Goal: Share content: Share content

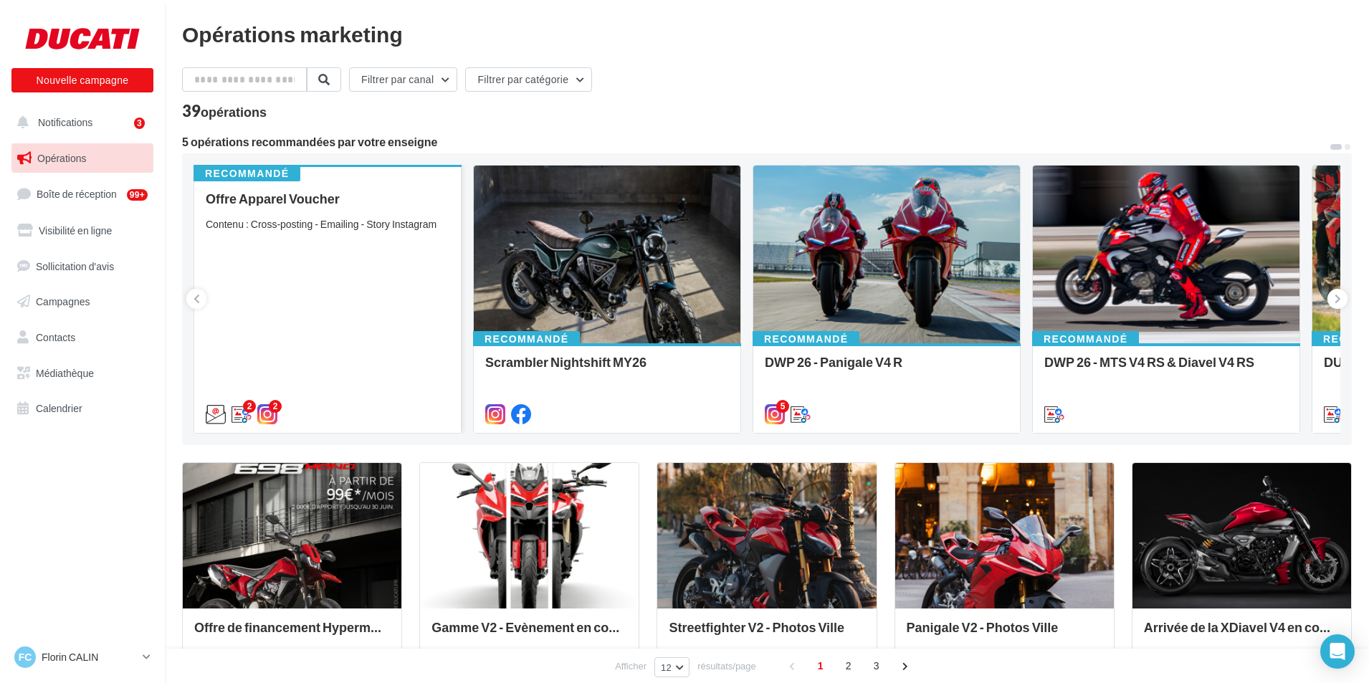
click at [327, 263] on div "Offre Apparel Voucher Contenu : Cross-posting - Emailing - Story Instagram" at bounding box center [328, 305] width 244 height 229
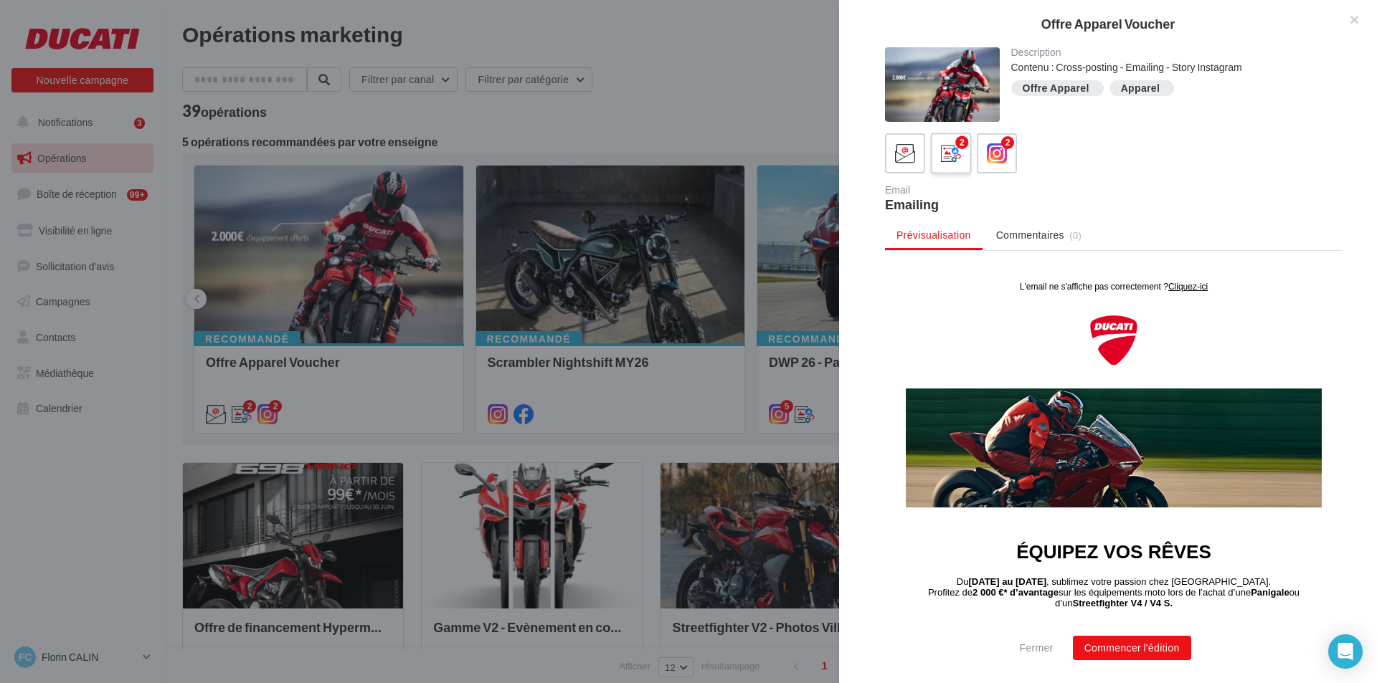
click at [965, 156] on label "2" at bounding box center [950, 153] width 41 height 41
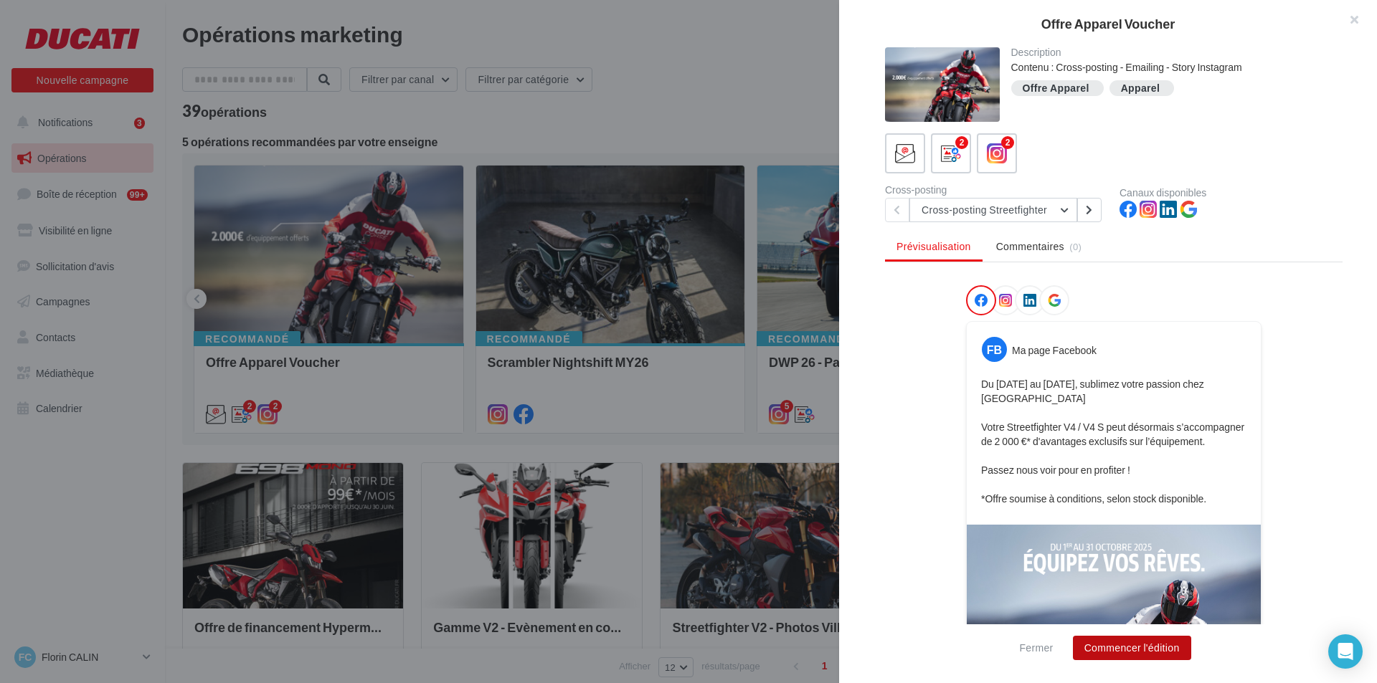
click at [1126, 642] on button "Commencer l'édition" at bounding box center [1132, 648] width 118 height 24
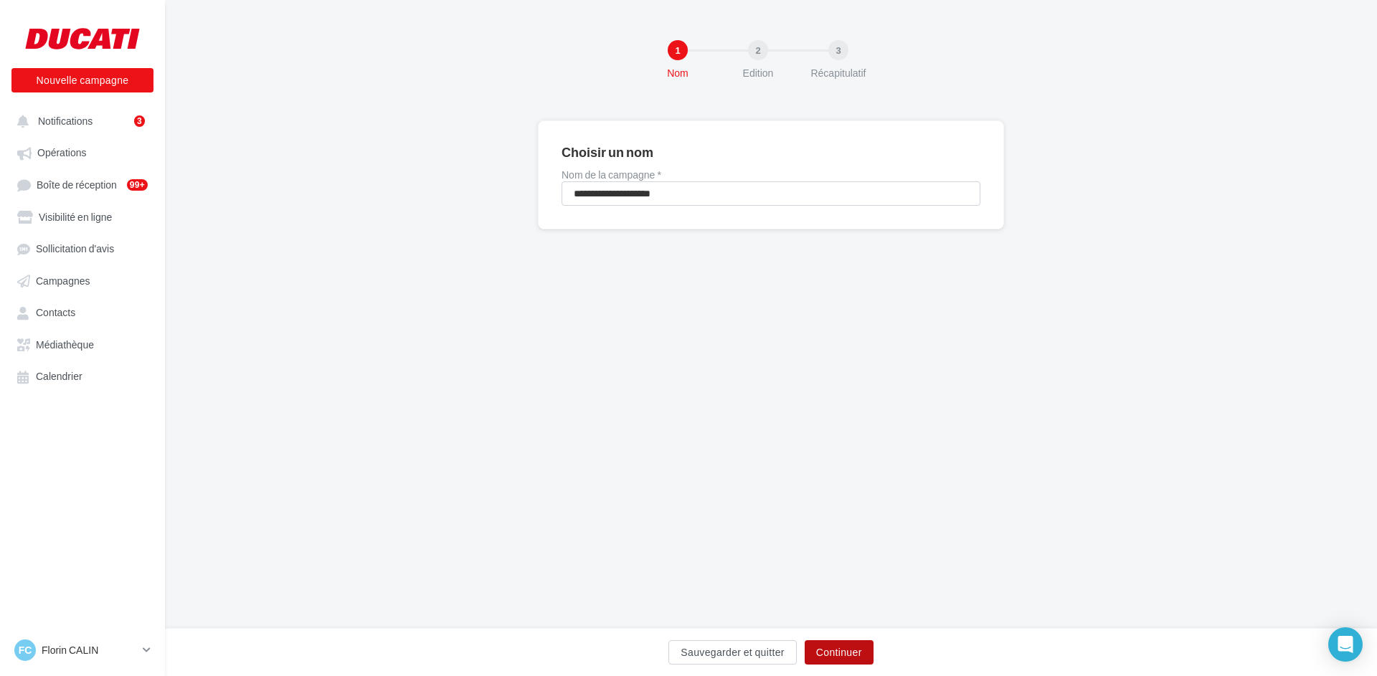
click at [853, 652] on button "Continuer" at bounding box center [838, 652] width 69 height 24
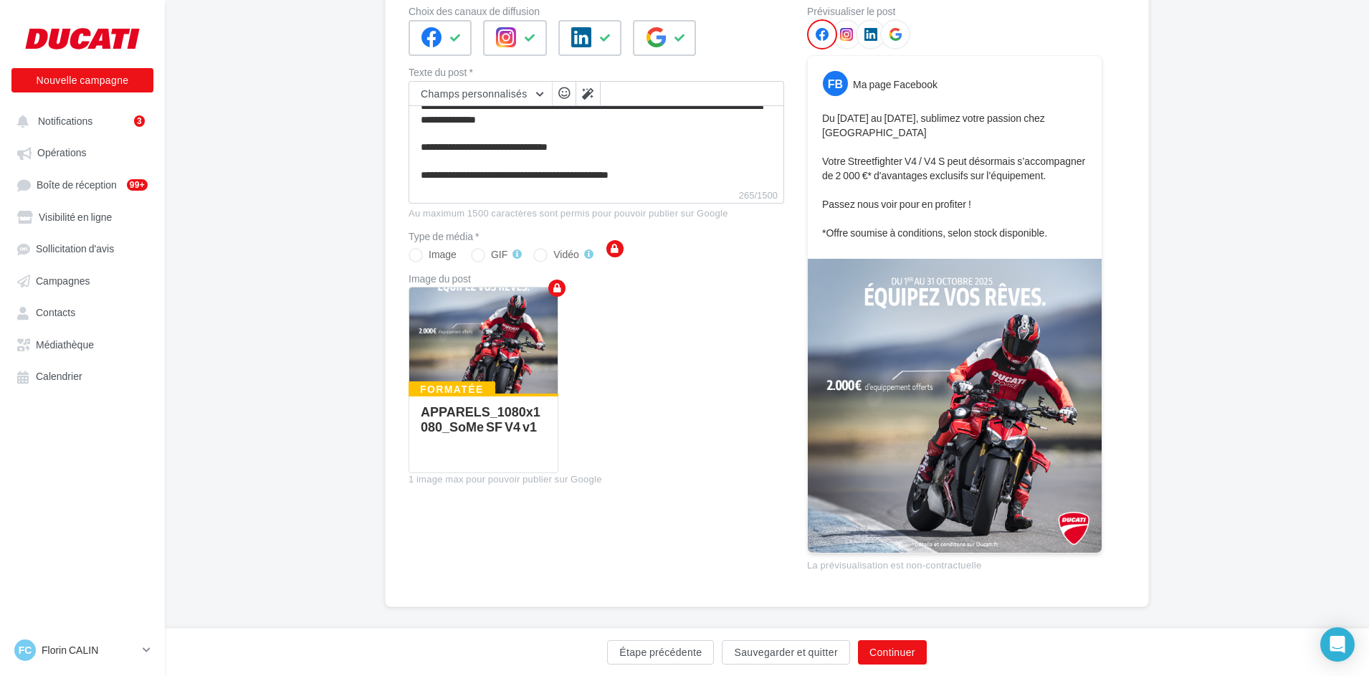
scroll to position [178, 0]
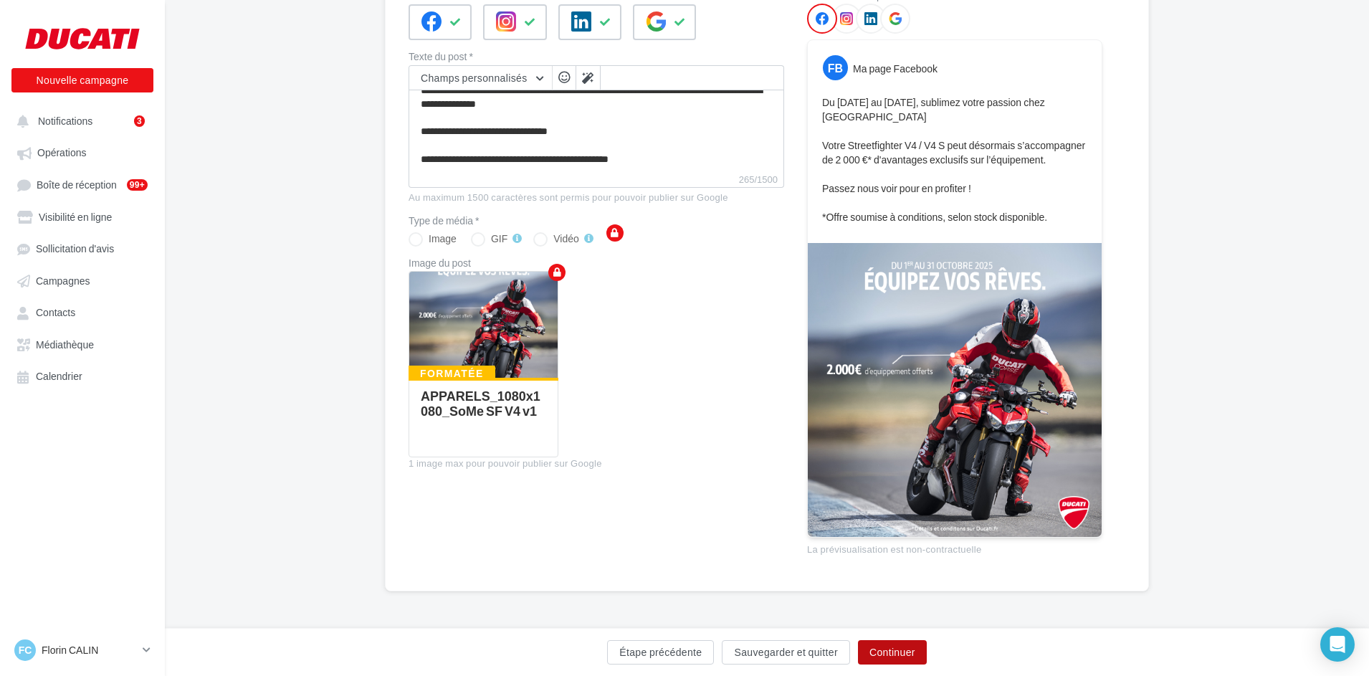
click at [901, 656] on button "Continuer" at bounding box center [892, 652] width 69 height 24
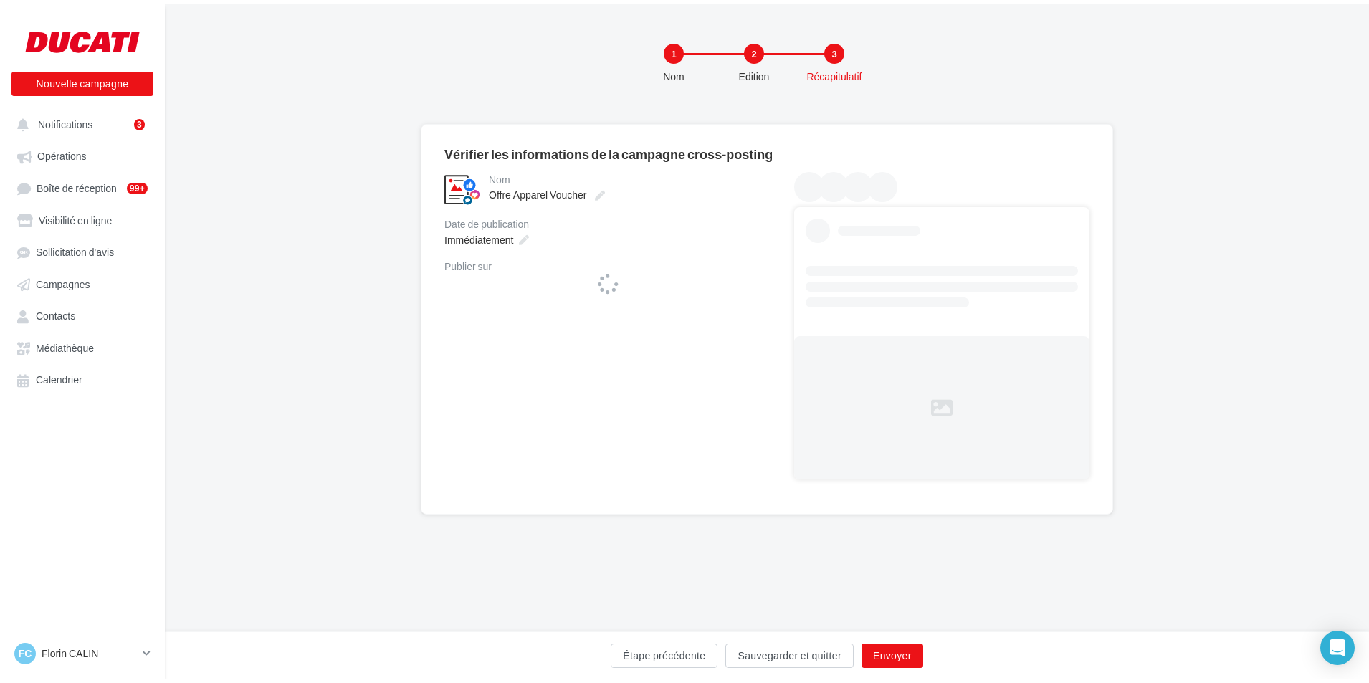
scroll to position [0, 0]
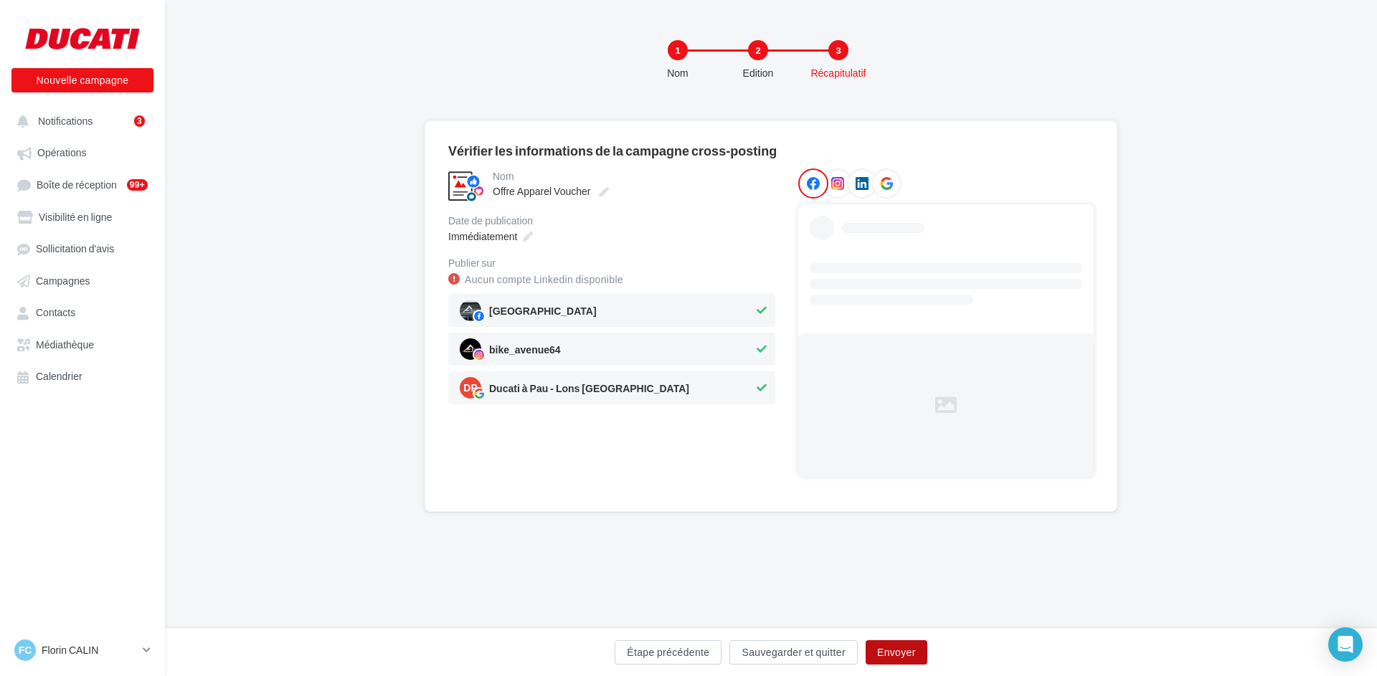
click at [901, 656] on button "Envoyer" at bounding box center [896, 652] width 62 height 24
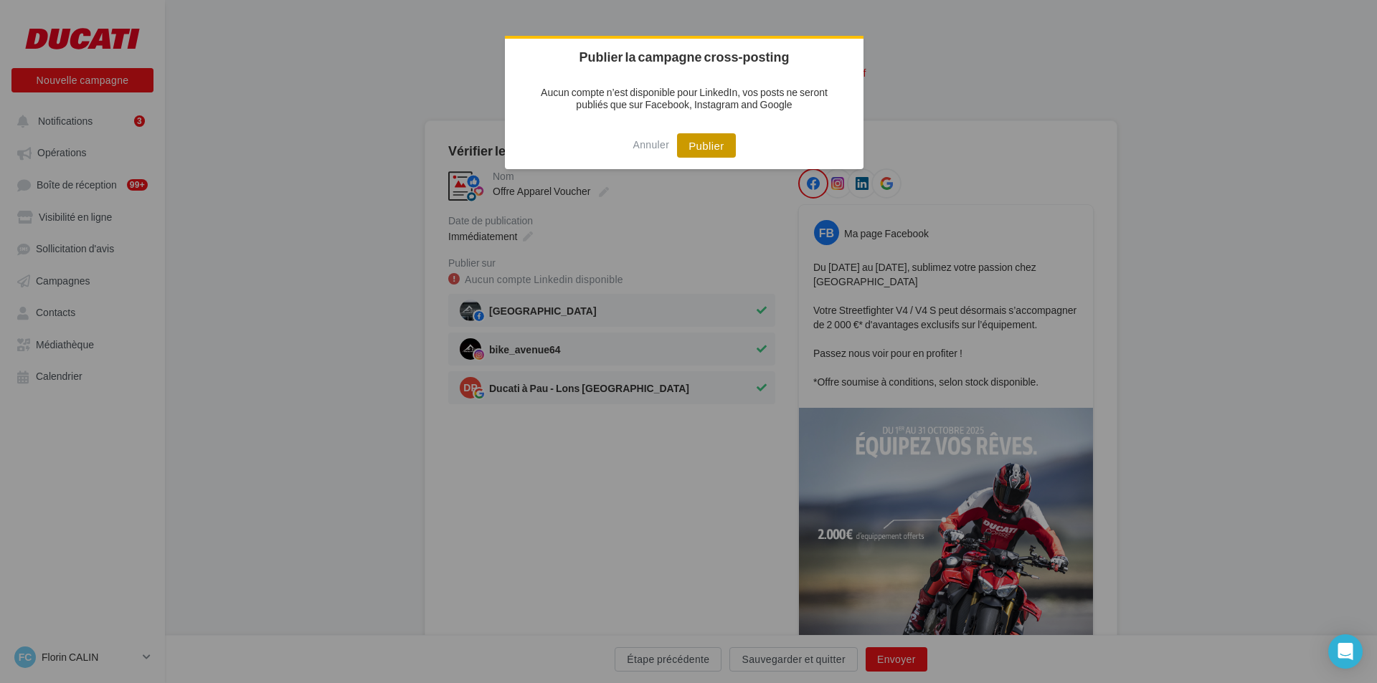
click at [731, 143] on button "Publier" at bounding box center [706, 145] width 58 height 24
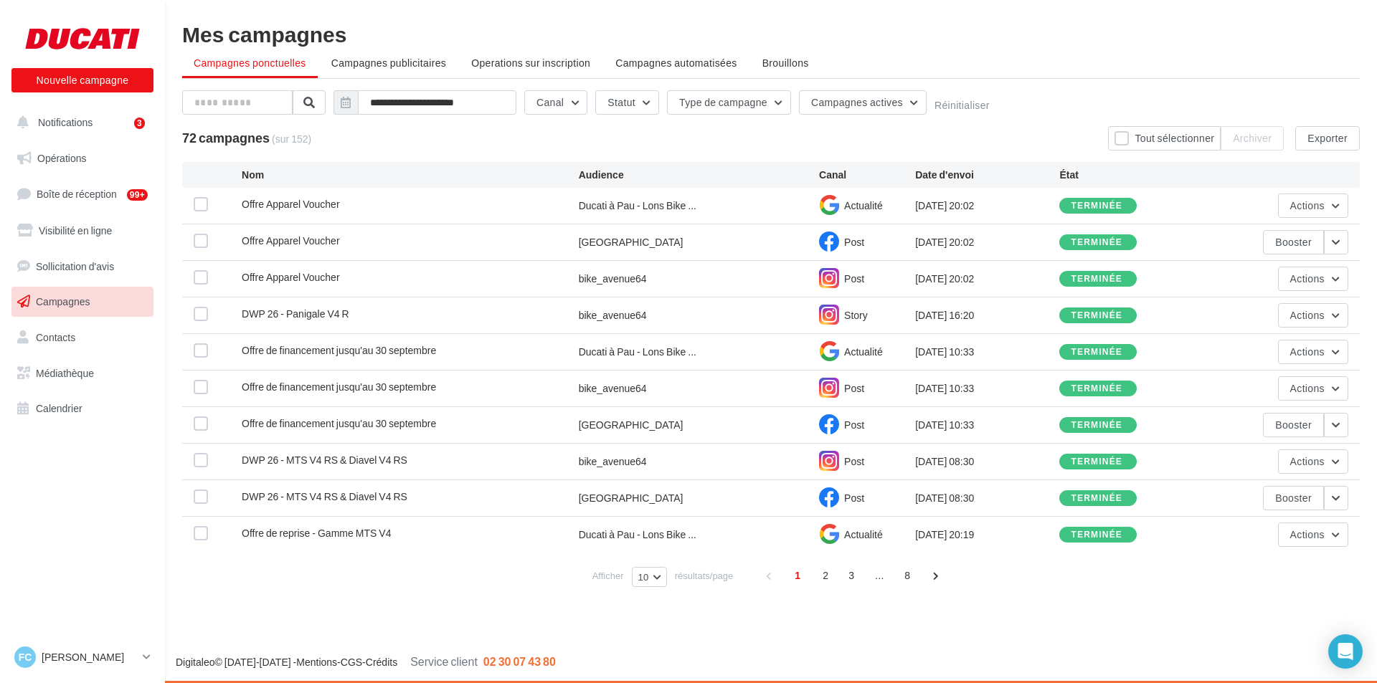
click at [257, 63] on ul "Campagnes ponctuelles Campagnes publicitaires Operations sur inscription Campag…" at bounding box center [770, 64] width 1177 height 29
click at [82, 161] on span "Opérations" at bounding box center [61, 158] width 49 height 12
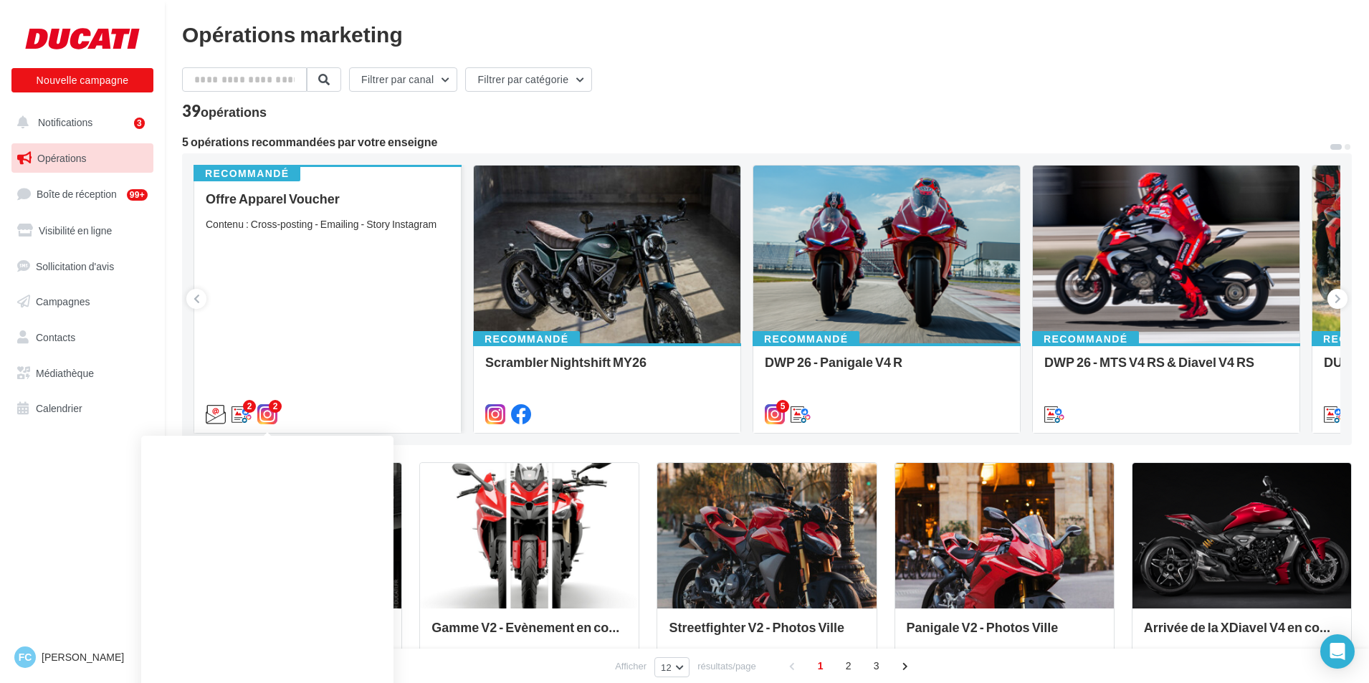
click at [267, 409] on icon at bounding box center [267, 414] width 20 height 20
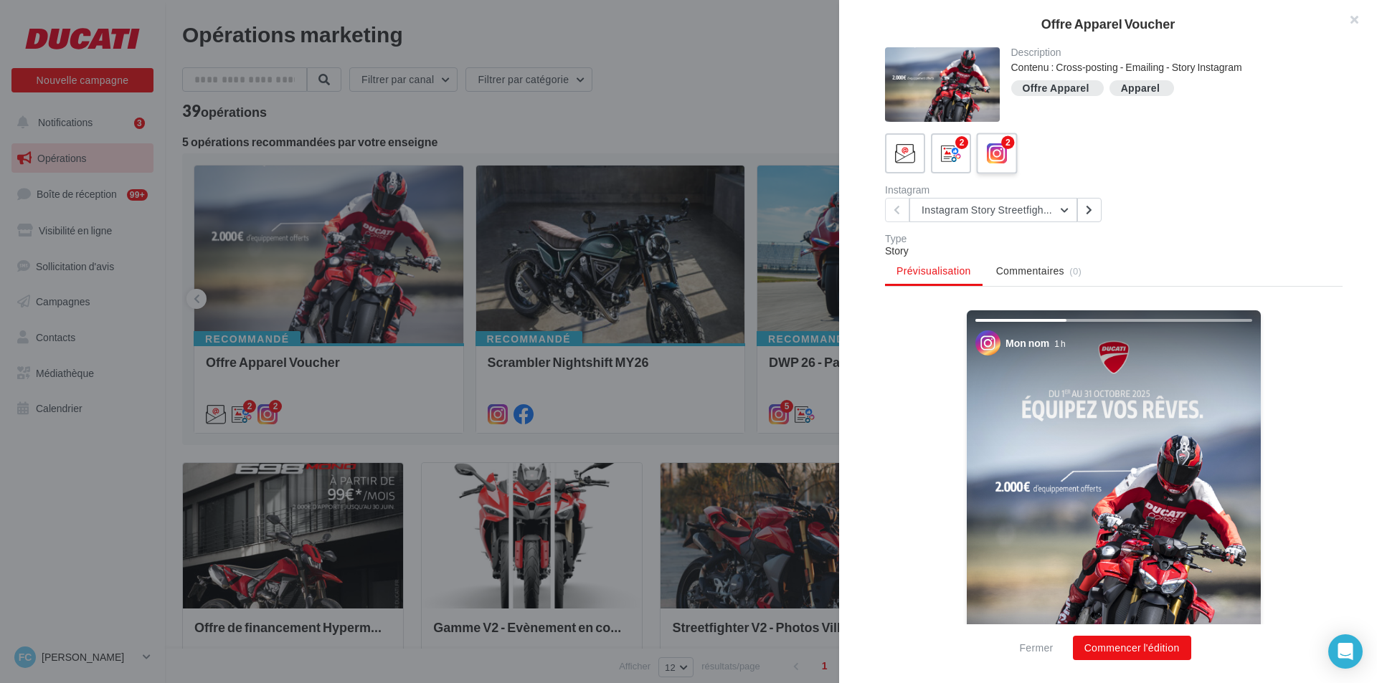
click at [994, 159] on icon at bounding box center [997, 153] width 21 height 21
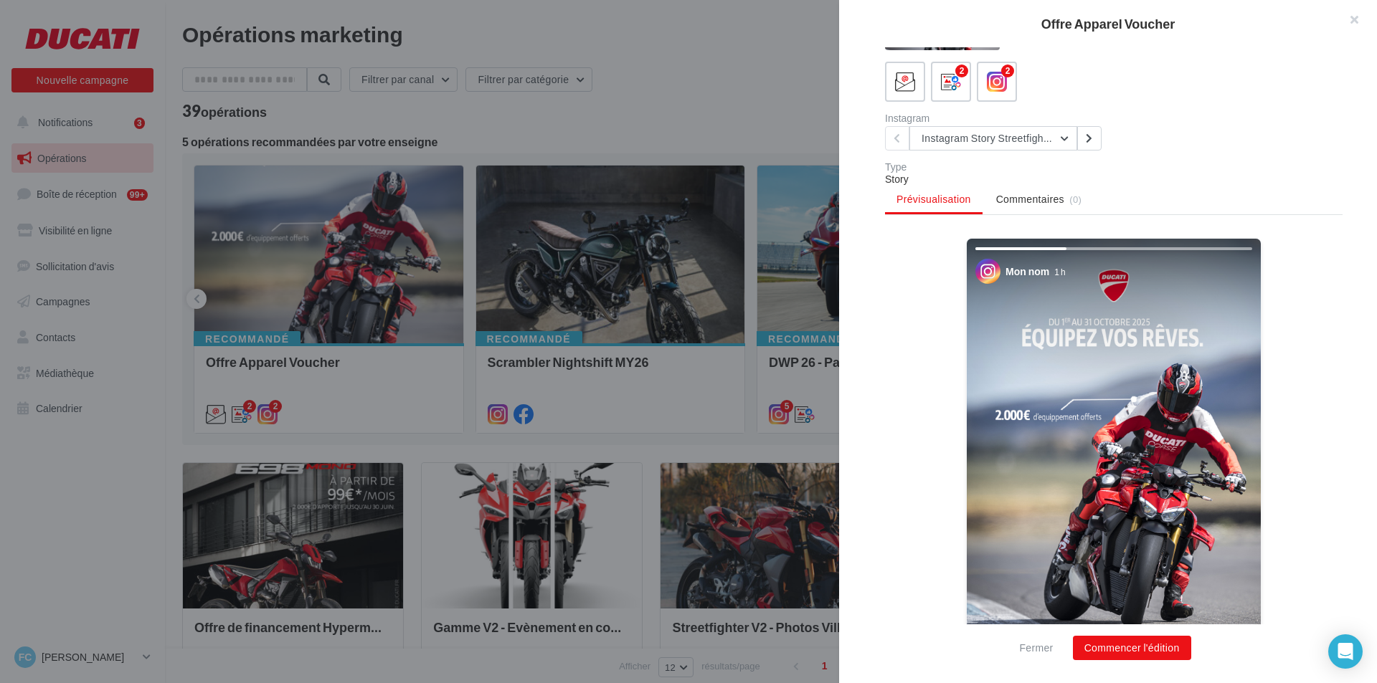
scroll to position [215, 0]
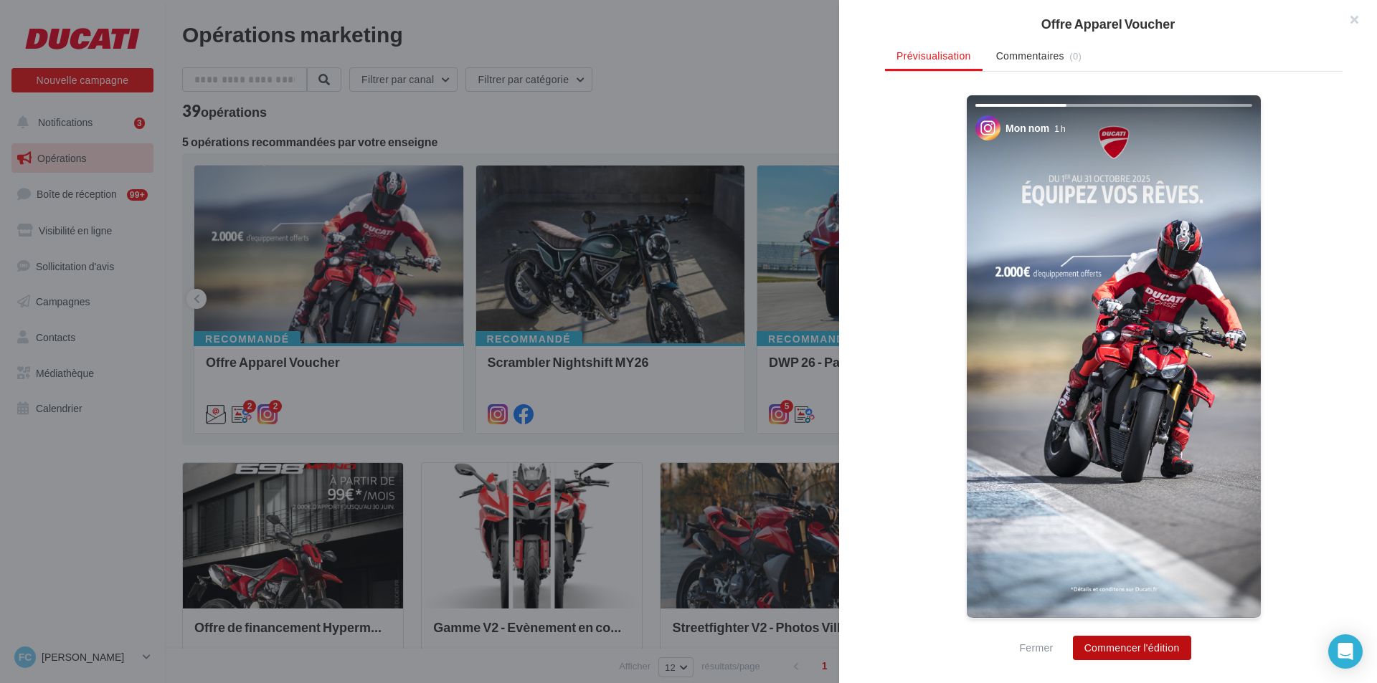
click at [1155, 642] on button "Commencer l'édition" at bounding box center [1132, 648] width 118 height 24
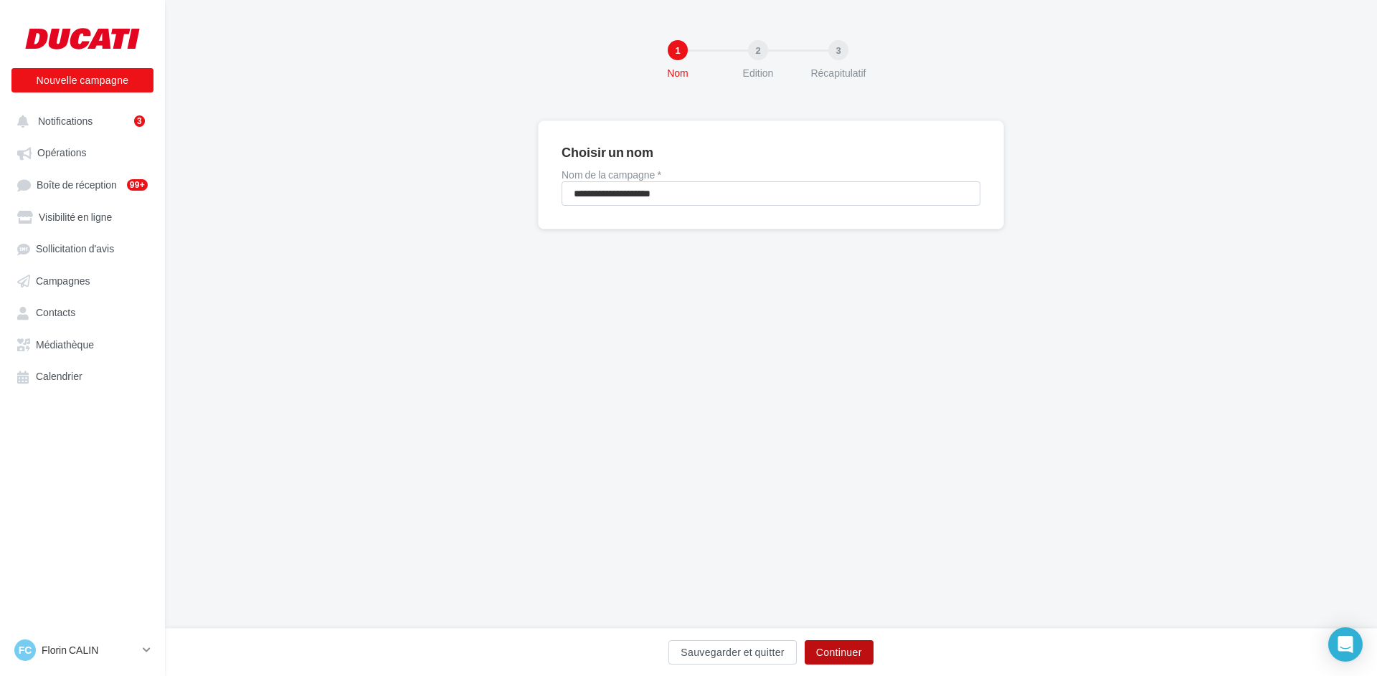
click at [849, 658] on button "Continuer" at bounding box center [838, 652] width 69 height 24
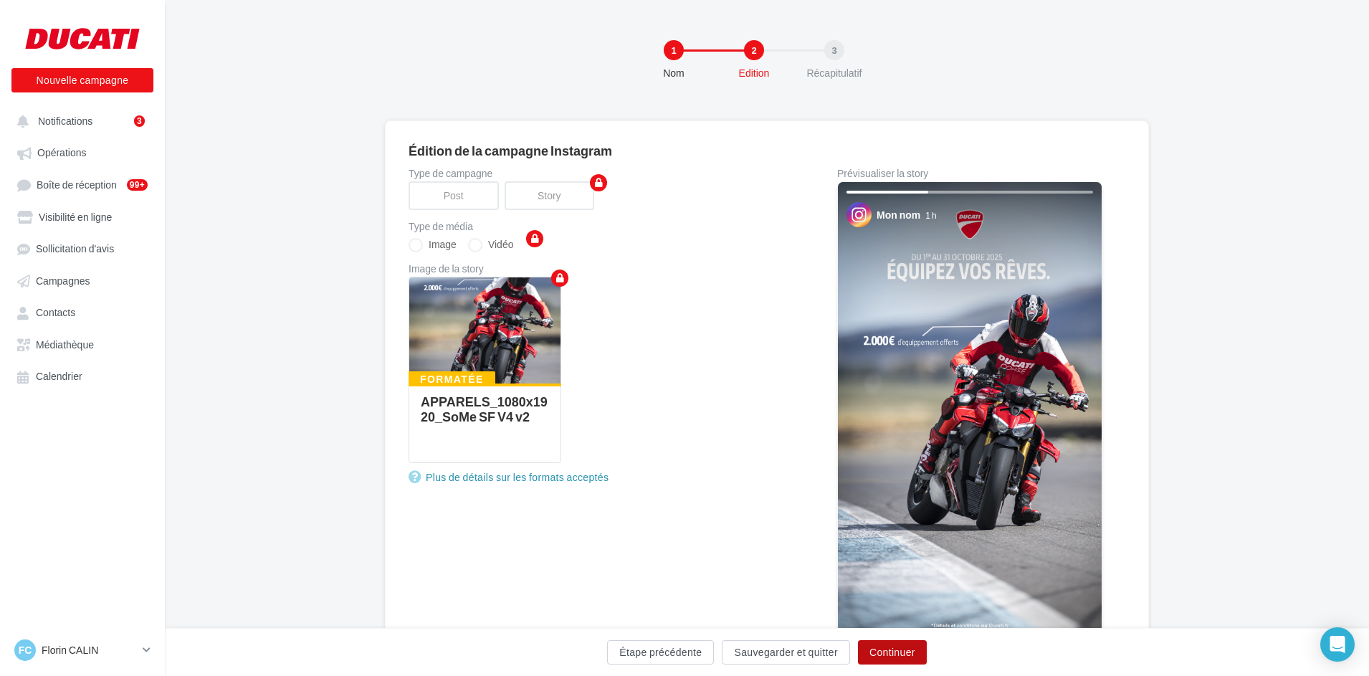
click at [905, 651] on button "Continuer" at bounding box center [892, 652] width 69 height 24
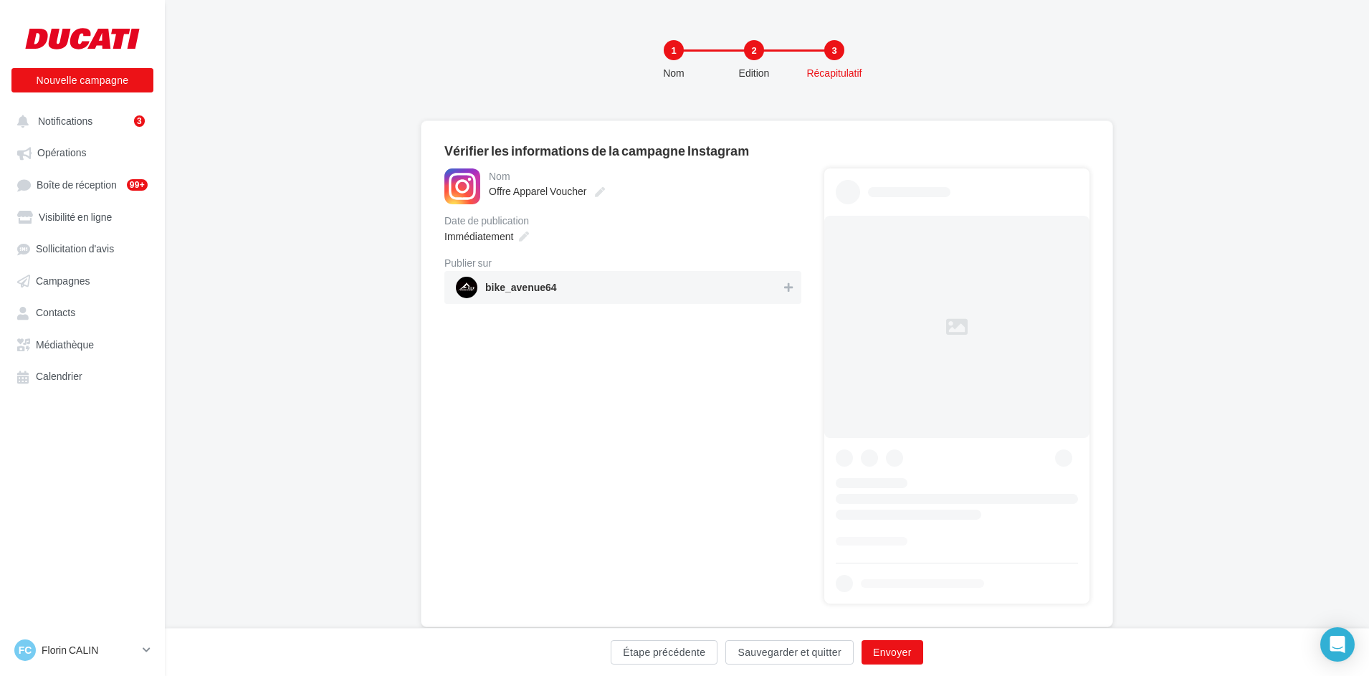
click at [687, 289] on span "bike_avenue64" at bounding box center [619, 288] width 326 height 22
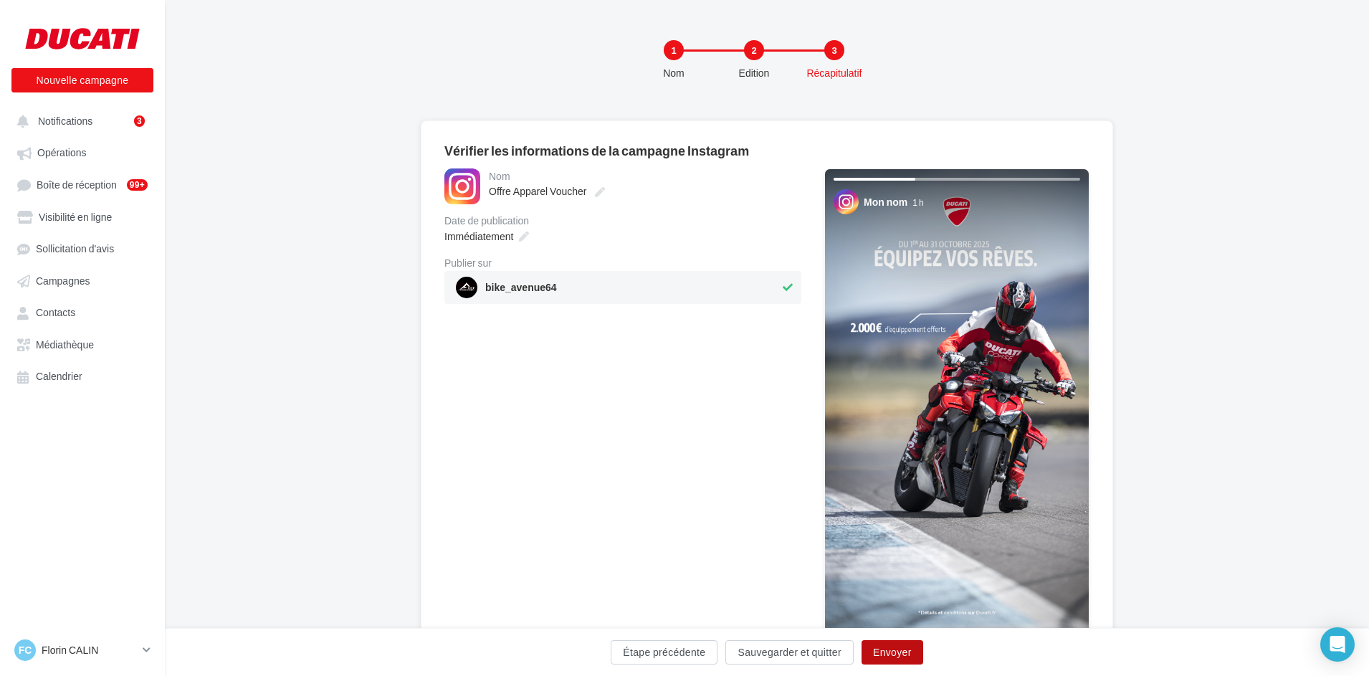
click at [901, 652] on button "Envoyer" at bounding box center [893, 652] width 62 height 24
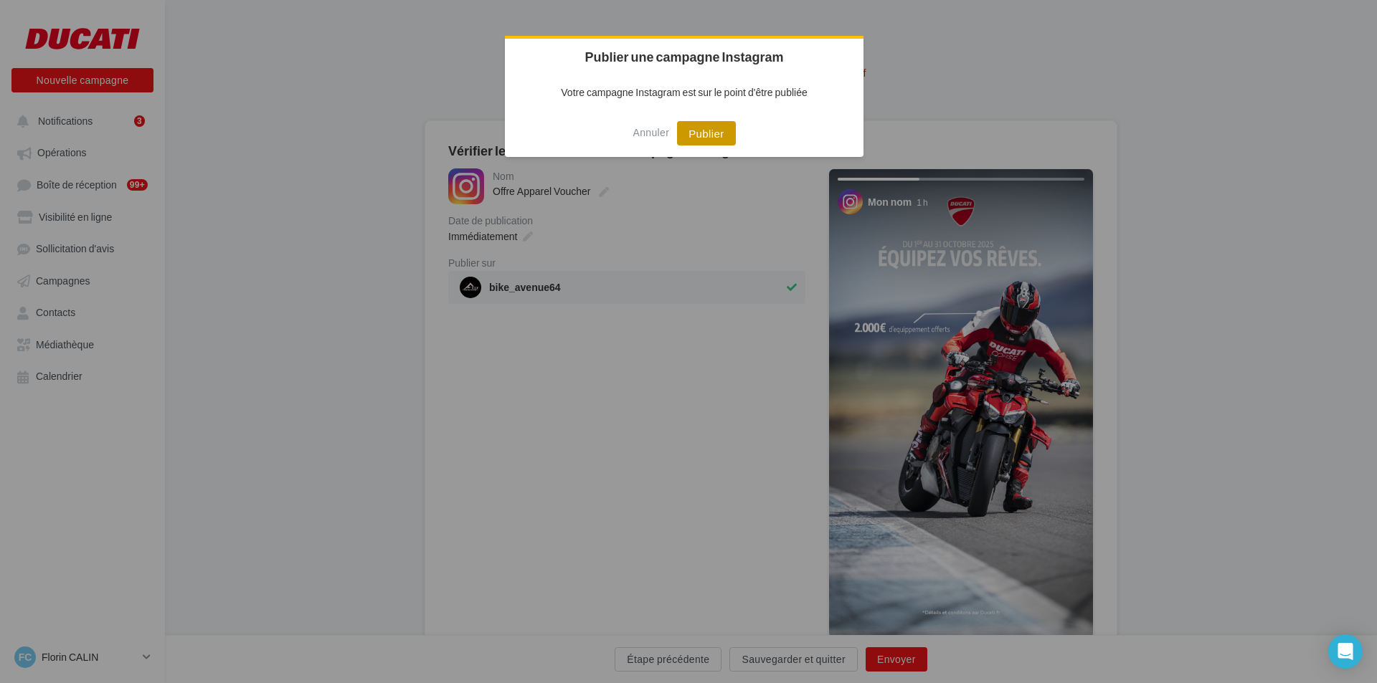
click at [712, 132] on button "Publier" at bounding box center [706, 133] width 58 height 24
